Goal: Navigation & Orientation: Find specific page/section

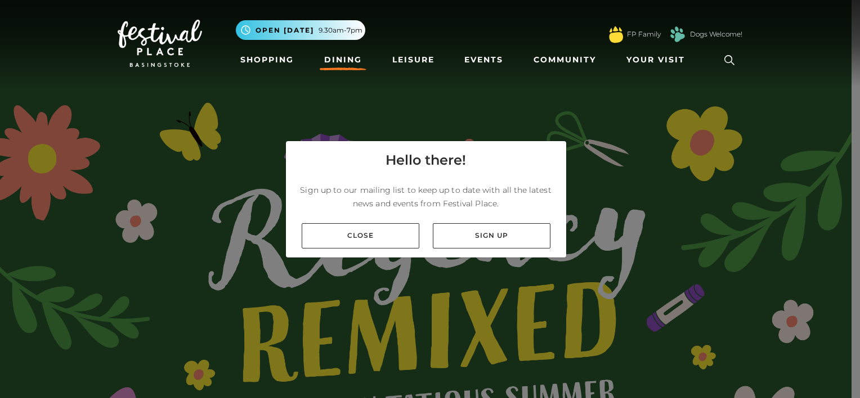
click at [351, 60] on link "Dining" at bounding box center [343, 60] width 47 height 21
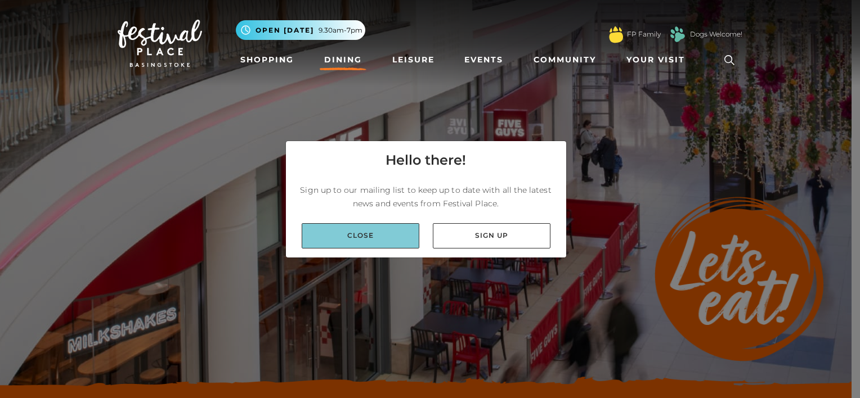
click at [353, 237] on link "Close" at bounding box center [361, 235] width 118 height 25
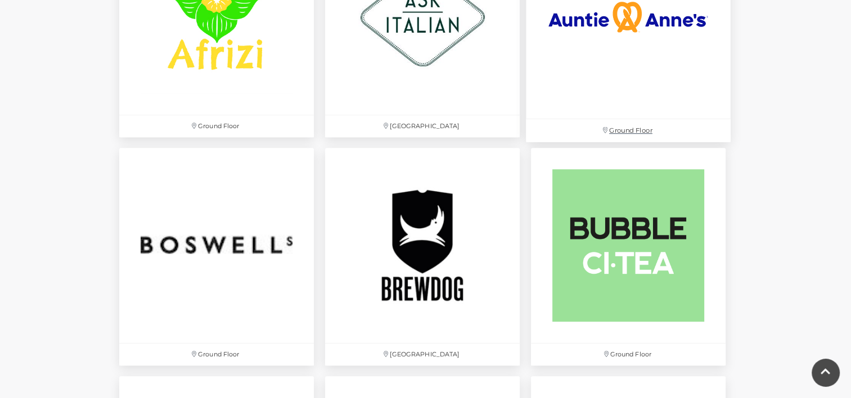
scroll to position [731, 0]
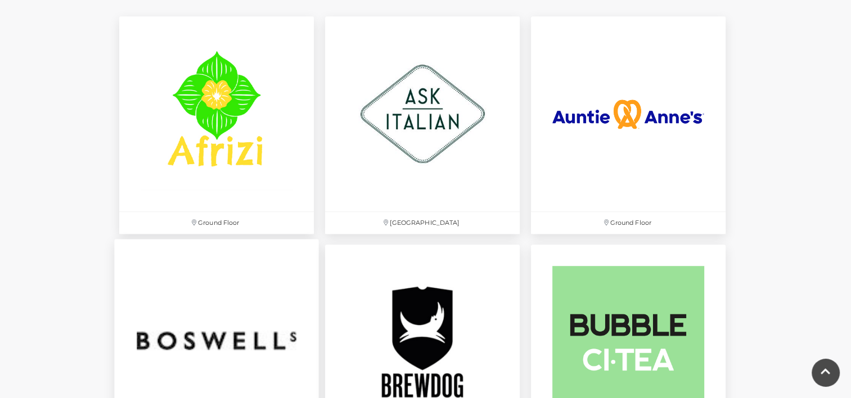
click at [226, 351] on img at bounding box center [216, 342] width 205 height 205
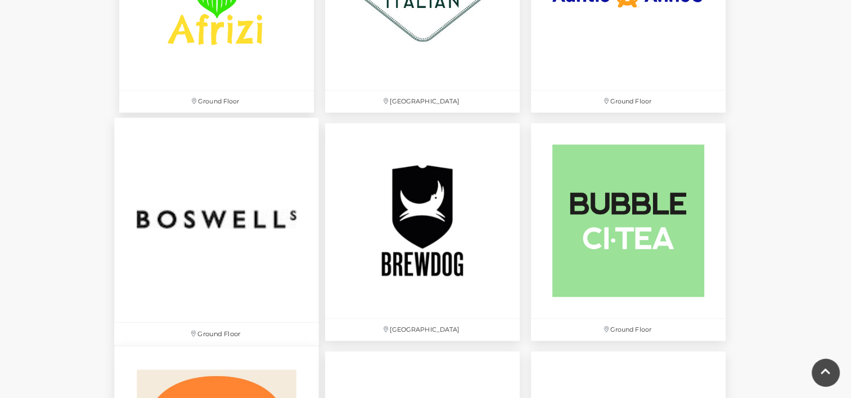
scroll to position [956, 0]
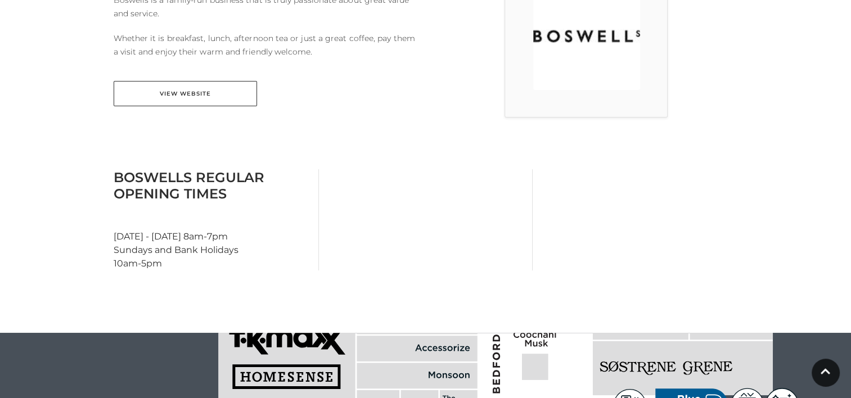
scroll to position [281, 0]
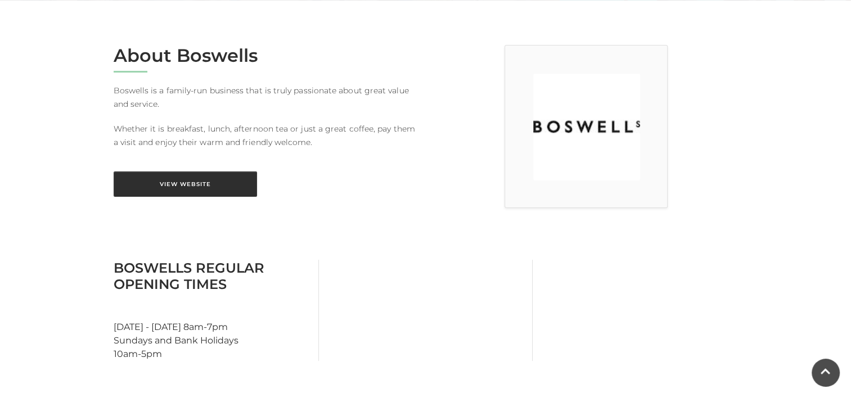
click at [193, 188] on link "View Website" at bounding box center [185, 184] width 143 height 25
